Goal: Information Seeking & Learning: Learn about a topic

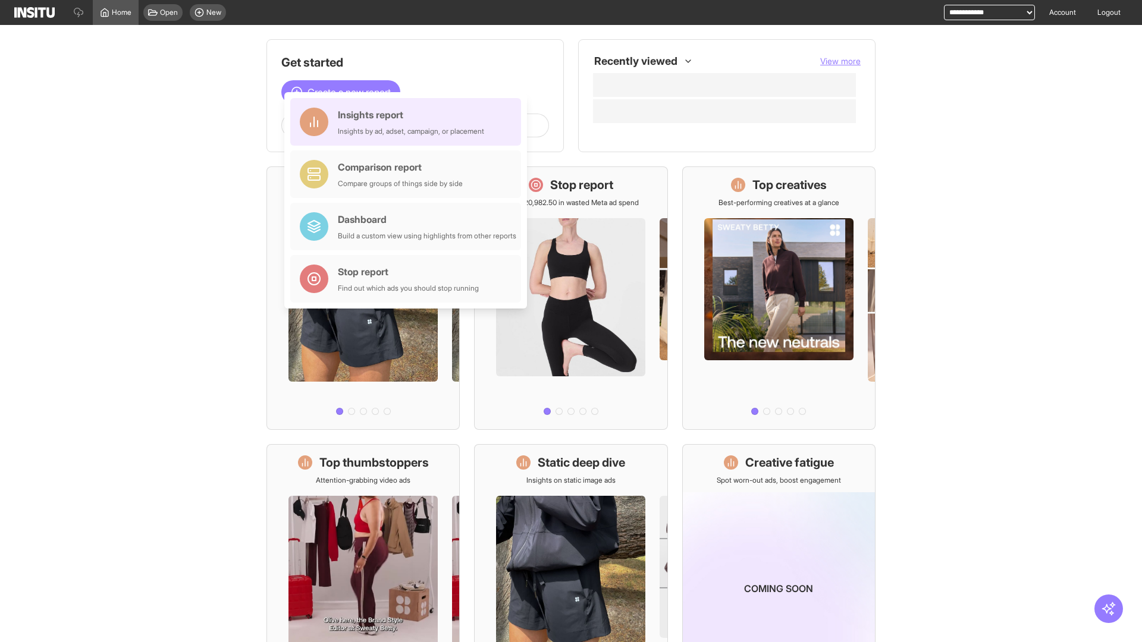
click at [408, 122] on div "Insights report Insights by ad, adset, campaign, or placement" at bounding box center [411, 122] width 146 height 29
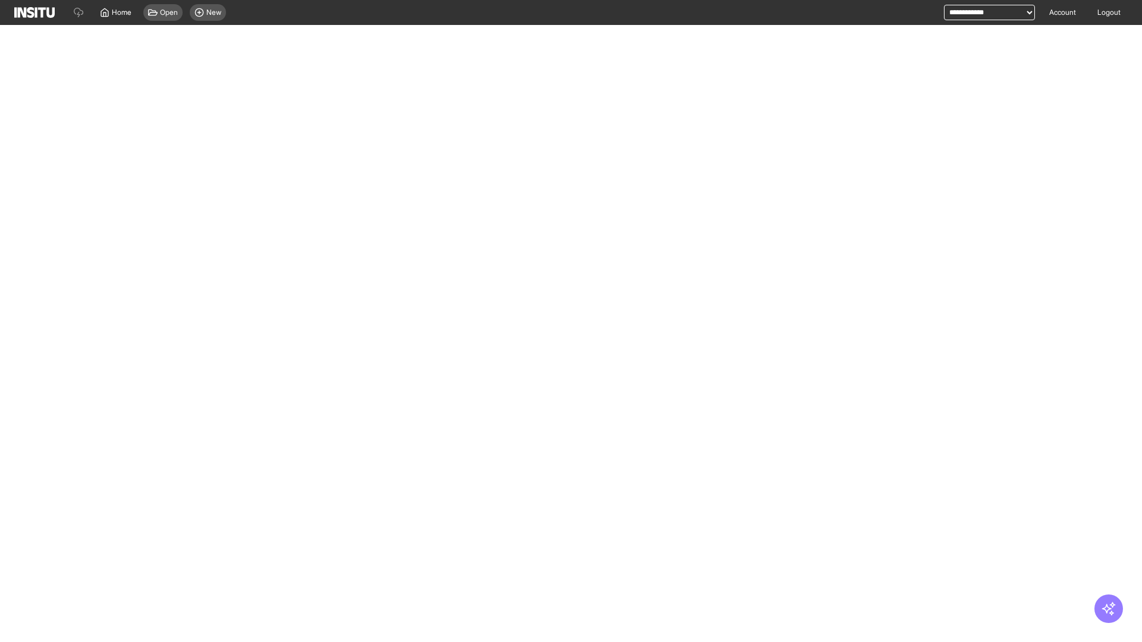
select select "**"
